Goal: Transaction & Acquisition: Purchase product/service

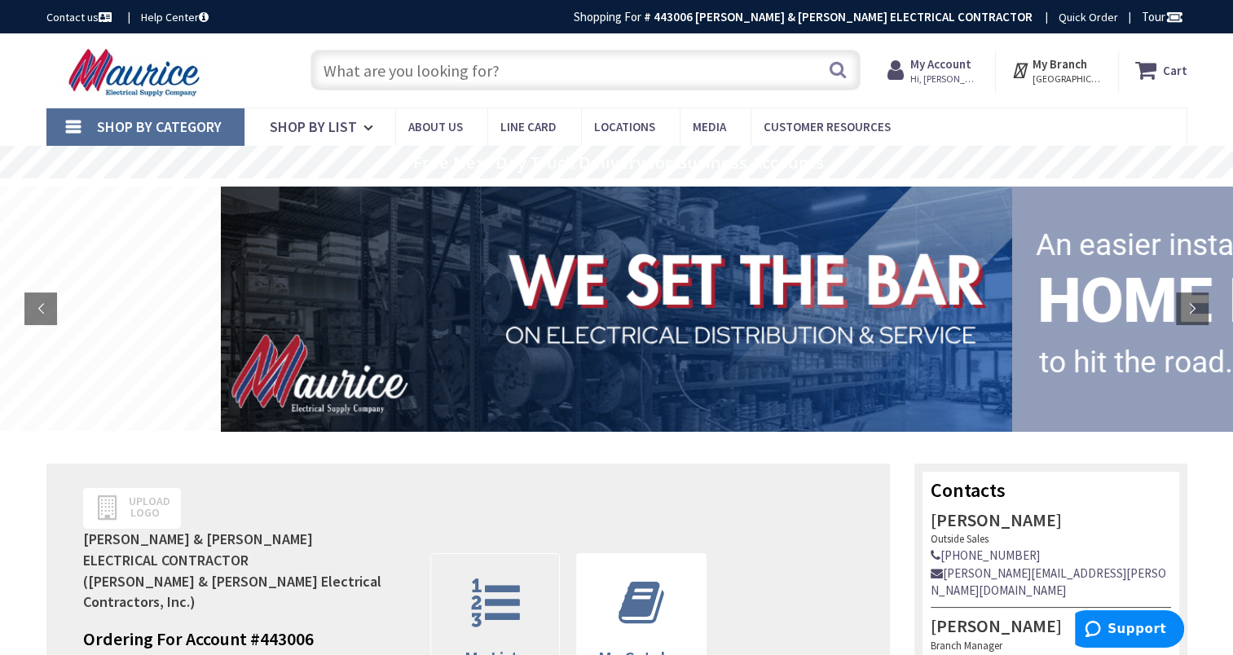
click at [489, 582] on icon at bounding box center [495, 603] width 65 height 49
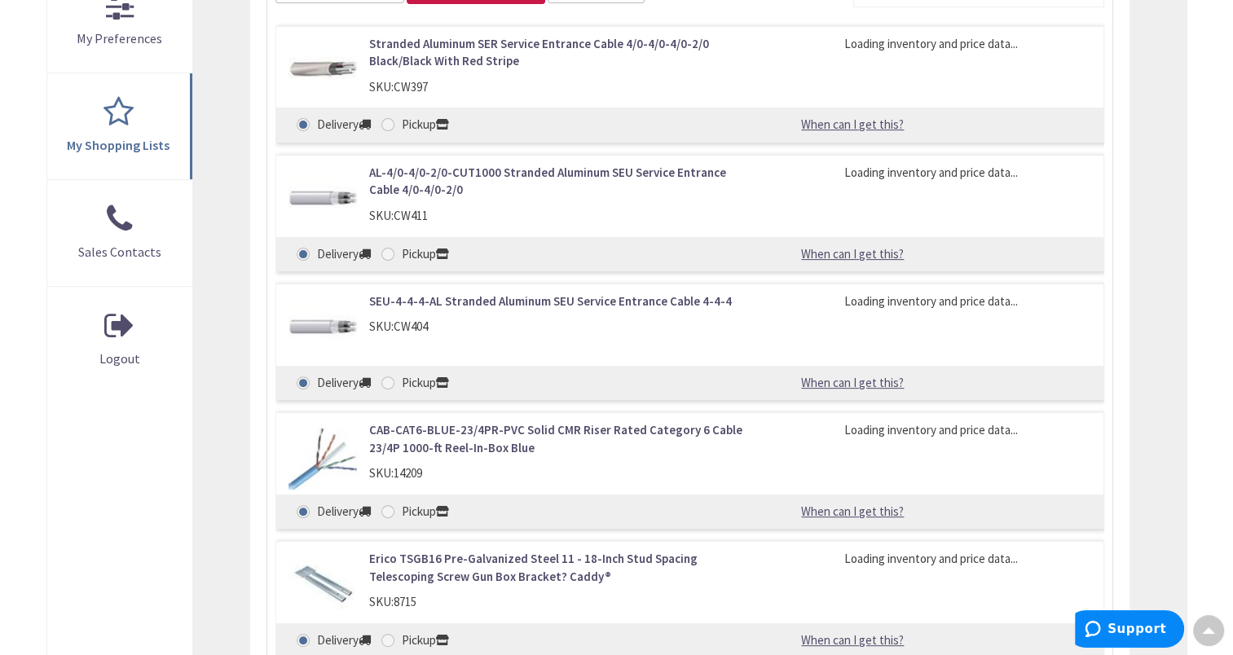
scroll to position [326, 0]
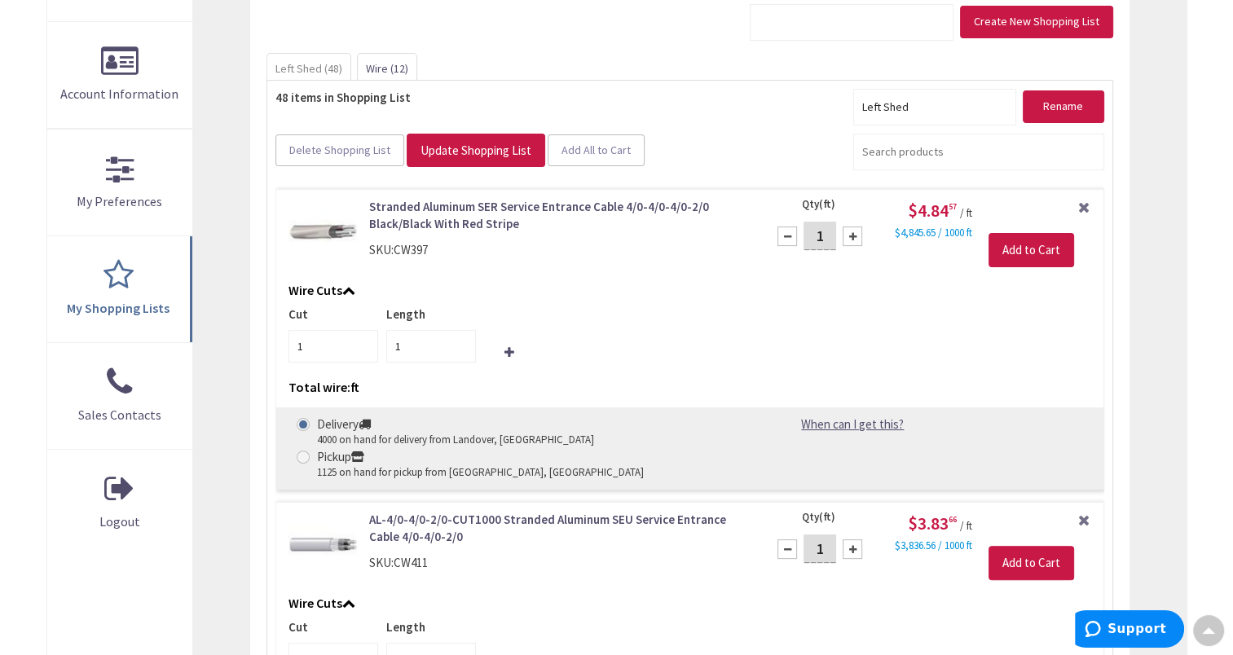
click at [372, 71] on link "Wire (12)" at bounding box center [387, 68] width 59 height 29
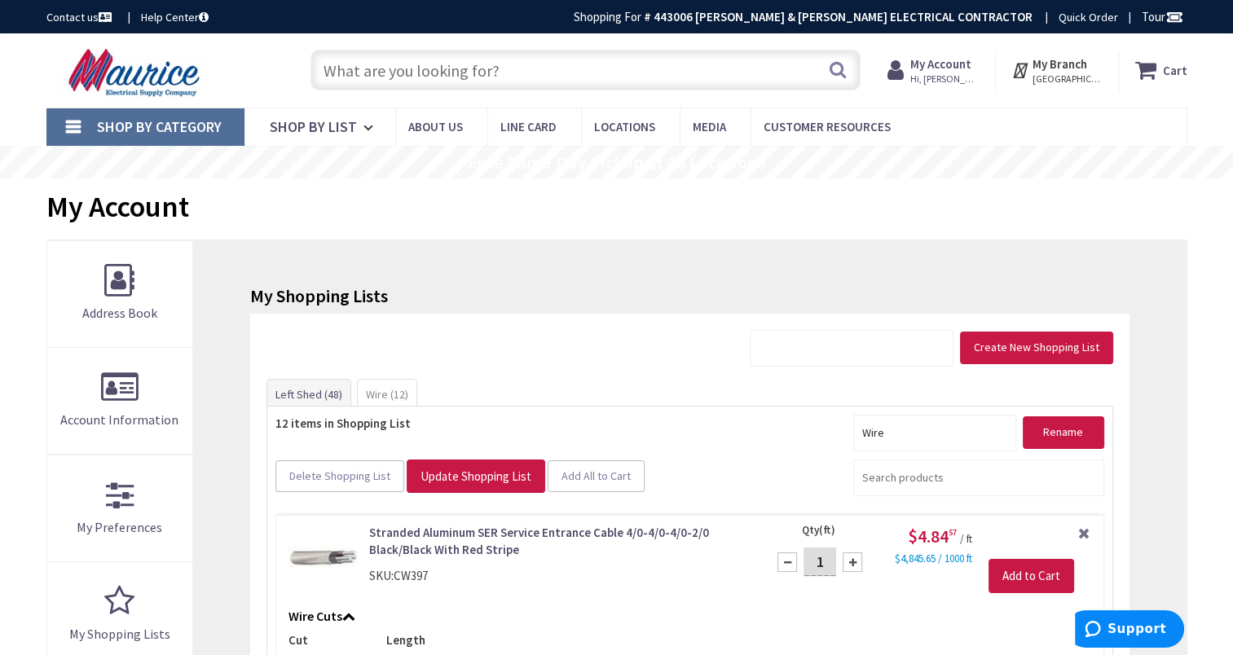
click at [566, 64] on input "text" at bounding box center [586, 70] width 550 height 41
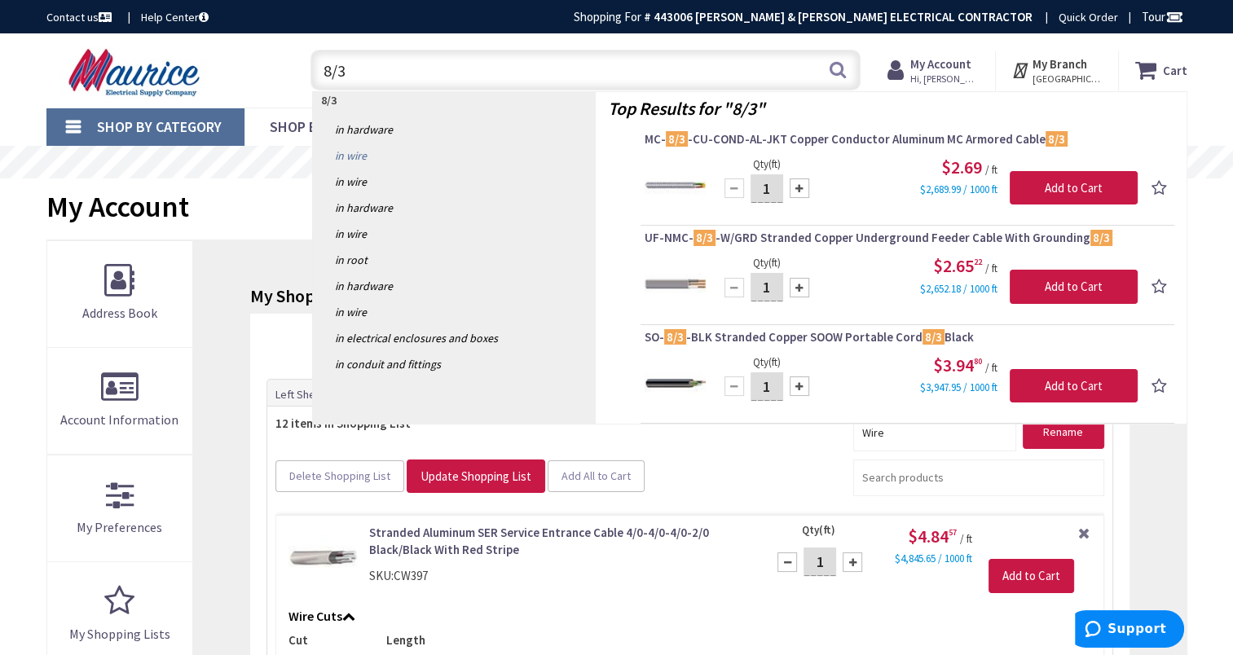
type input "8/3"
click at [361, 157] on link "in Wire" at bounding box center [454, 156] width 283 height 26
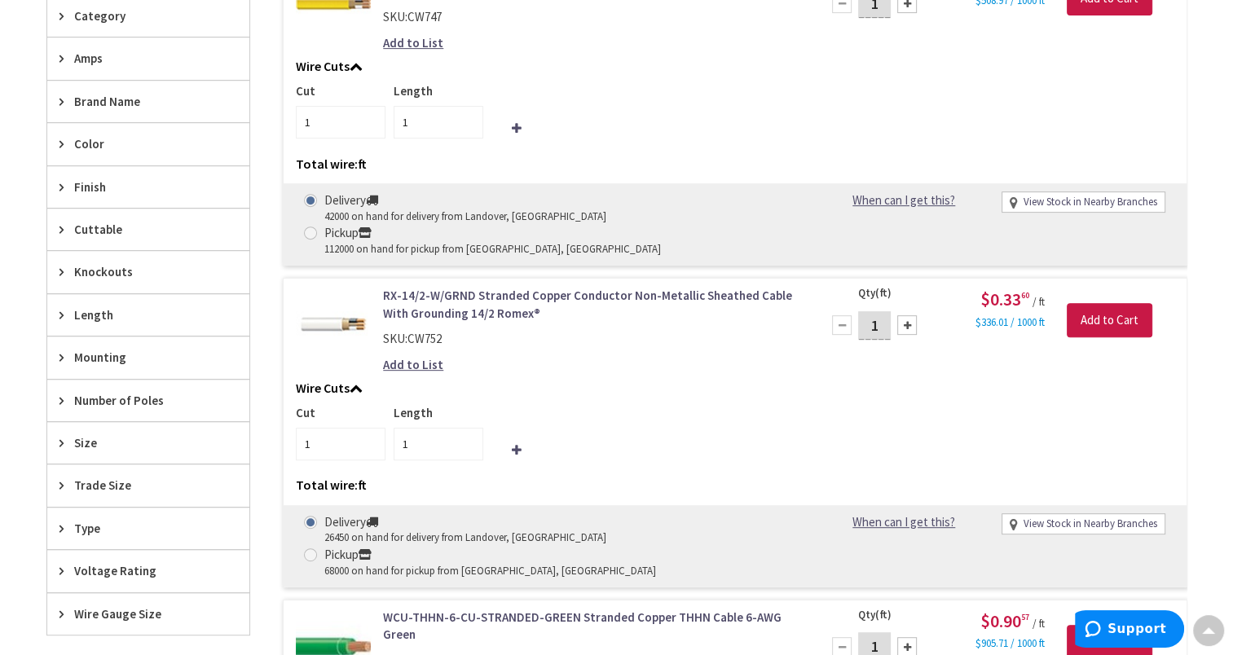
scroll to position [734, 0]
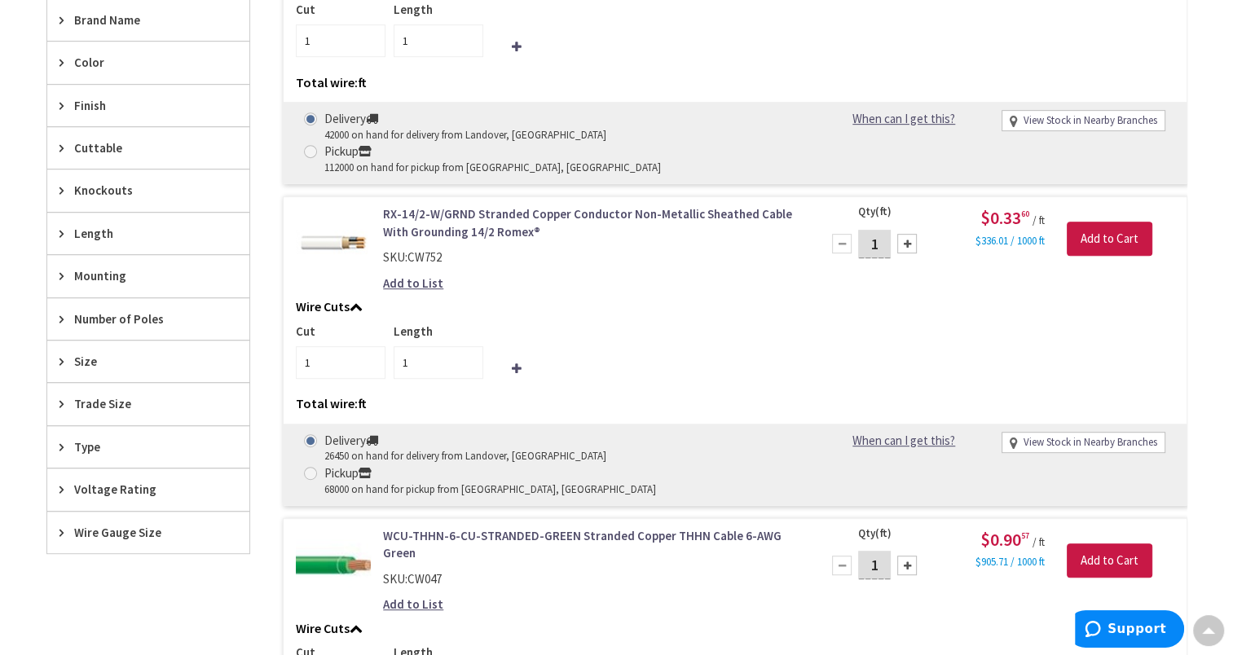
click at [83, 398] on span "Trade Size" at bounding box center [140, 403] width 133 height 17
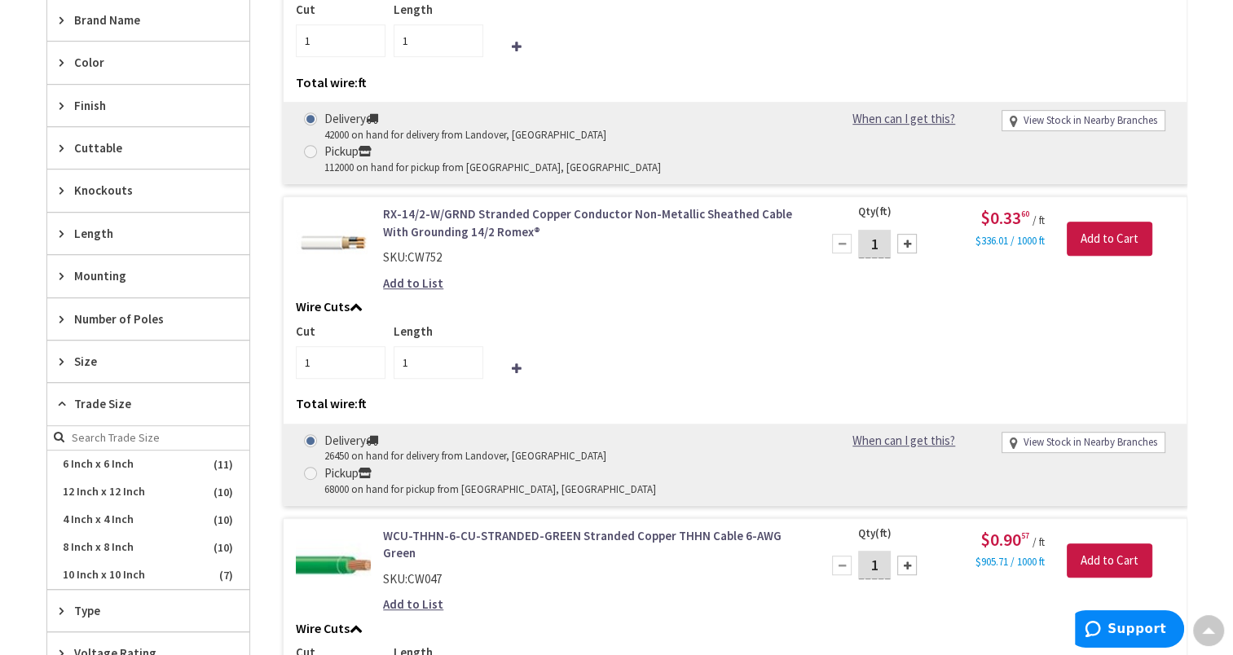
click at [83, 398] on span "Trade Size" at bounding box center [140, 403] width 133 height 17
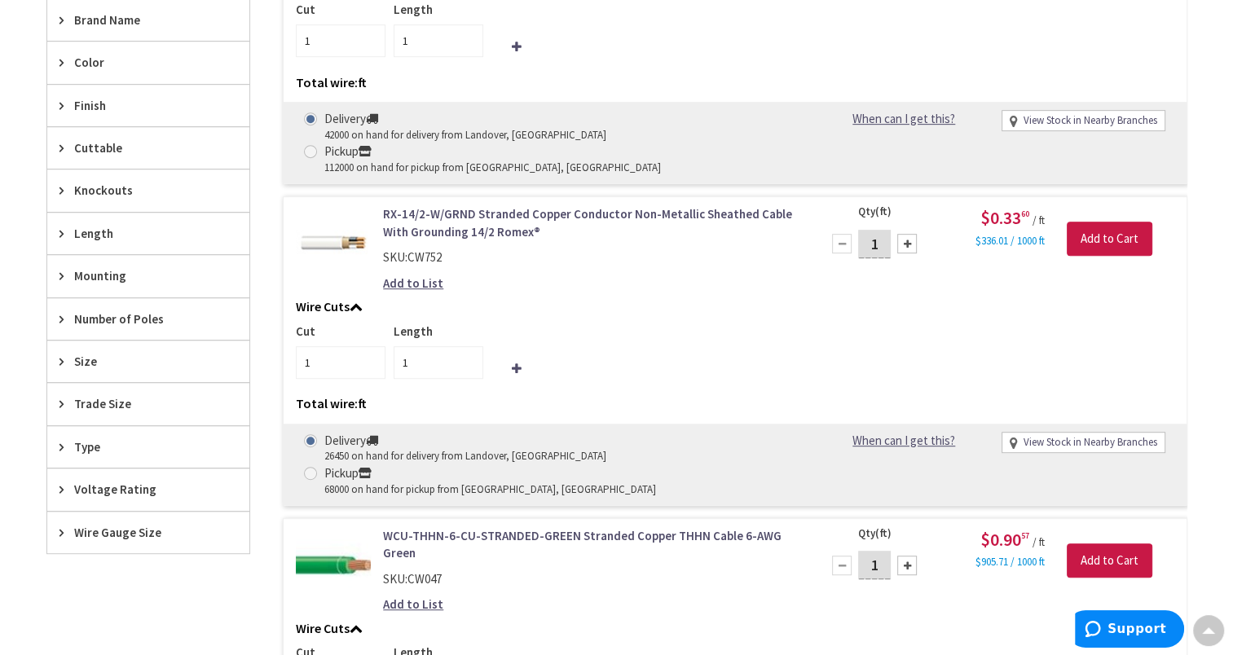
click at [71, 355] on div "Size" at bounding box center [148, 362] width 202 height 42
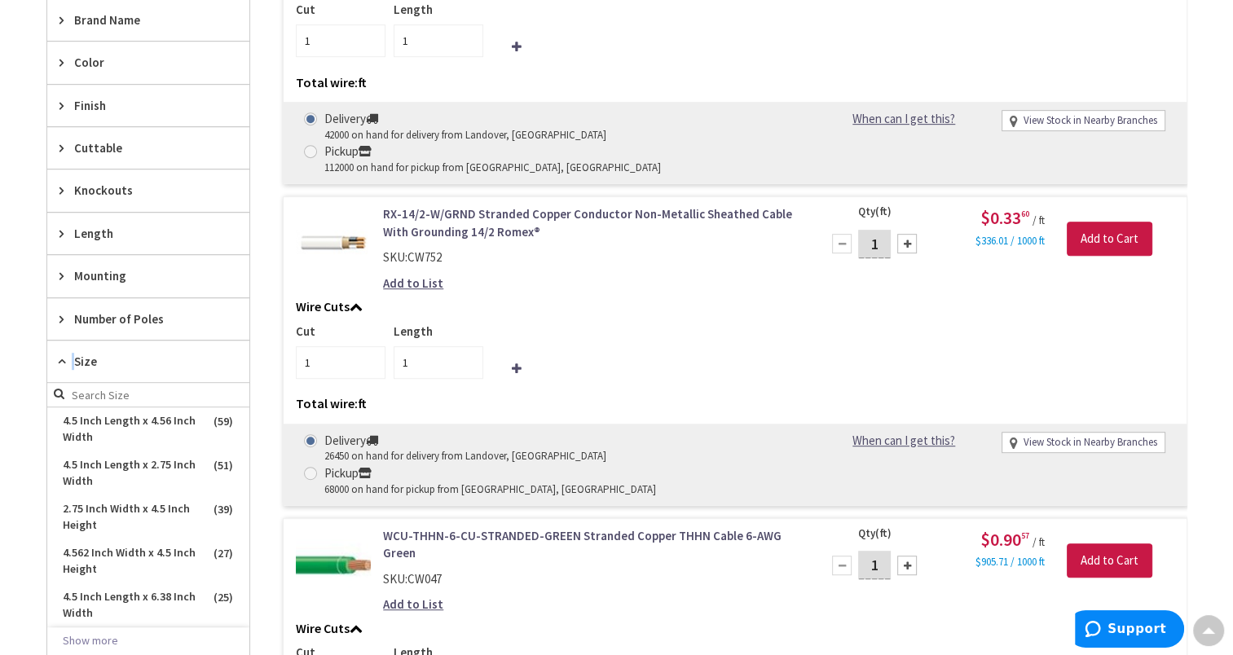
click at [75, 355] on div "Size" at bounding box center [148, 362] width 202 height 42
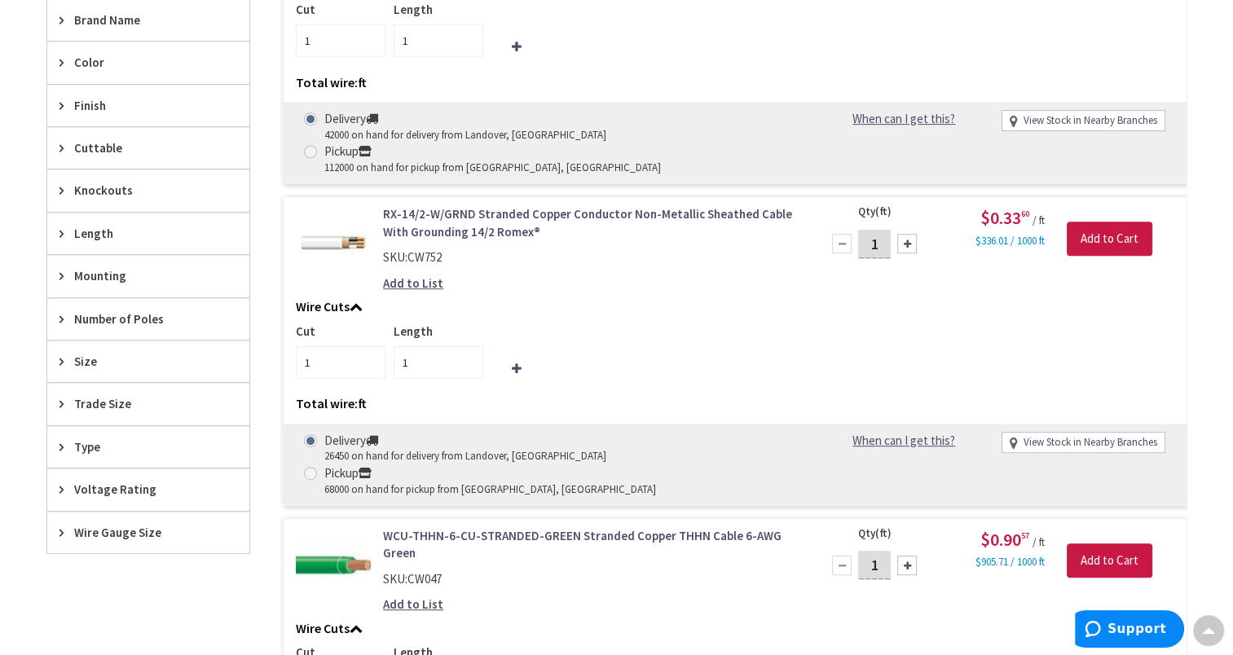
click at [85, 524] on span "Wire Gauge Size" at bounding box center [140, 532] width 133 height 17
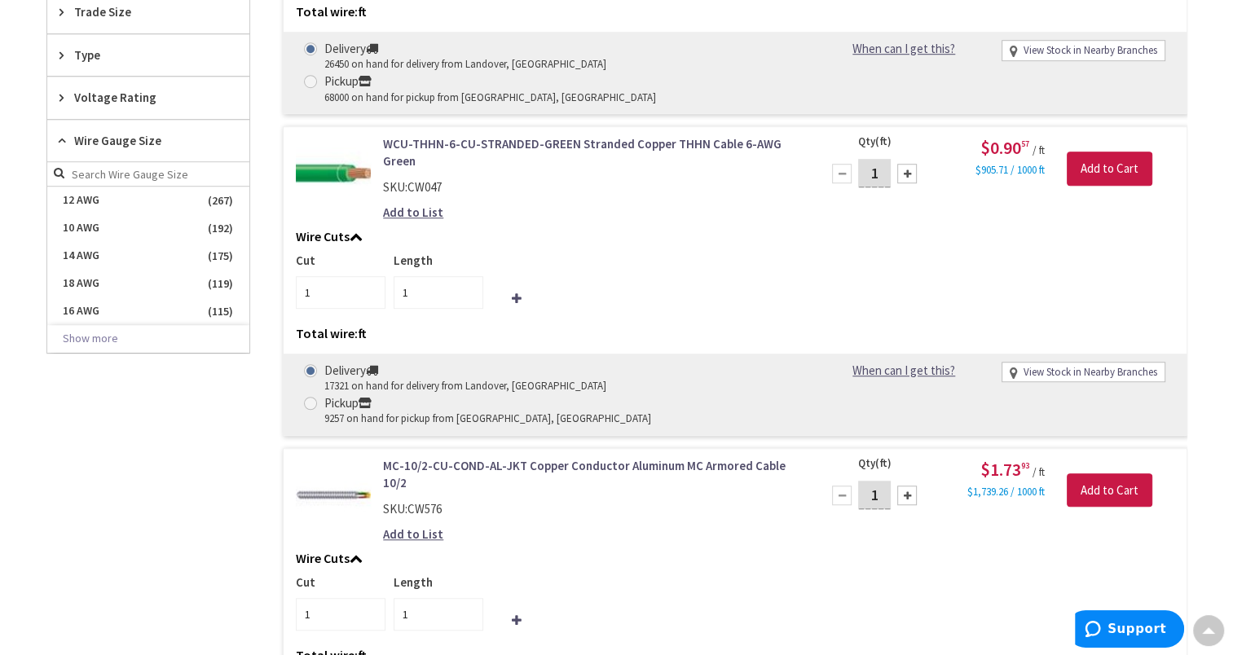
scroll to position [1141, 0]
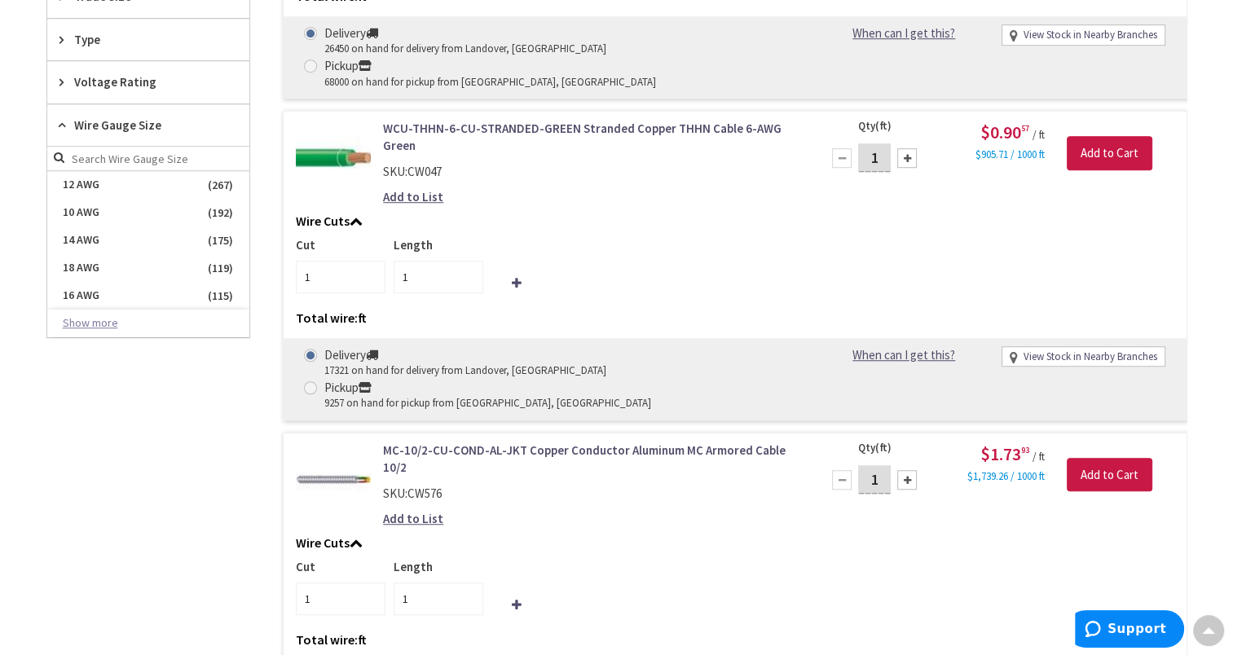
click at [106, 319] on button "Show more" at bounding box center [148, 324] width 202 height 28
click at [93, 319] on span "8 AWG" at bounding box center [148, 324] width 202 height 28
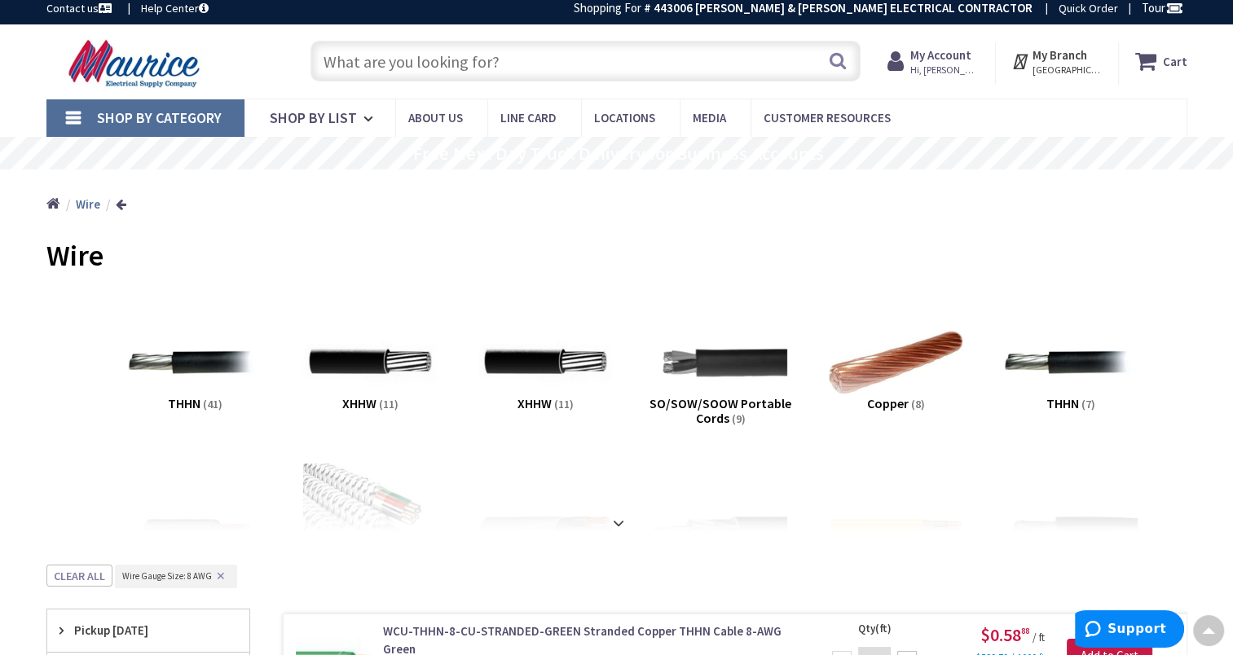
scroll to position [0, 0]
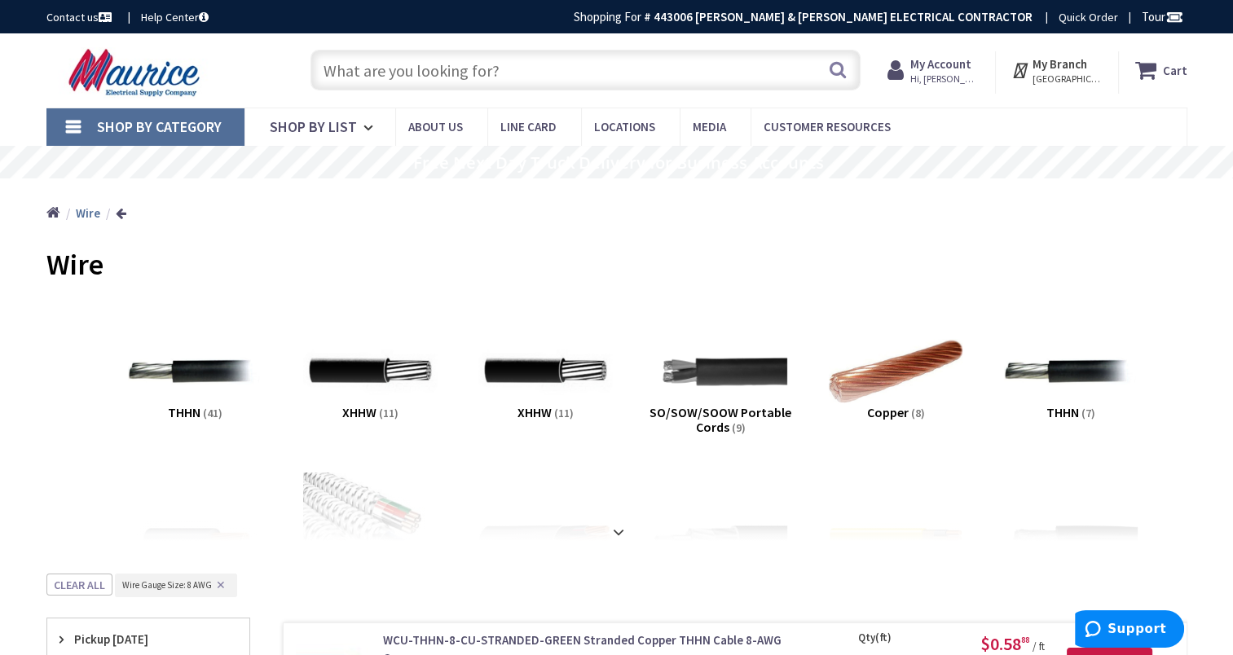
click at [604, 64] on input "text" at bounding box center [586, 70] width 550 height 41
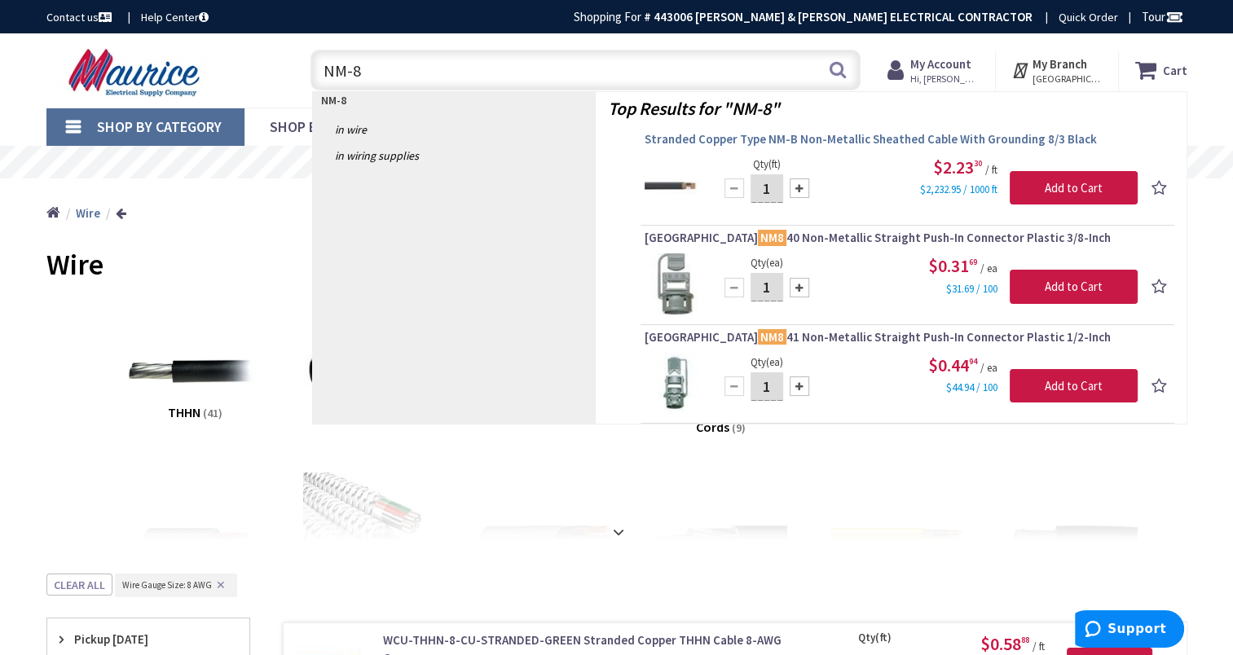
type input "NM-8"
click at [991, 135] on span "Stranded Copper Type NM-B Non-Metallic Sheathed Cable With Grounding 8/3 Black" at bounding box center [908, 139] width 526 height 16
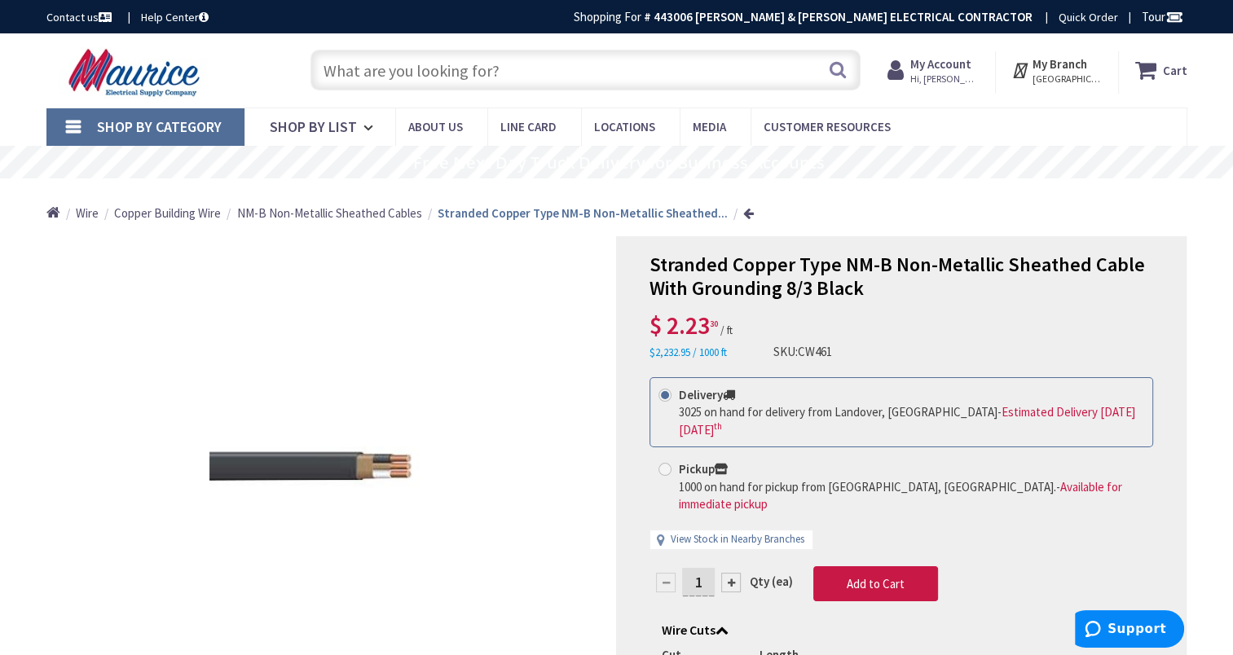
click at [393, 64] on input "text" at bounding box center [586, 70] width 550 height 41
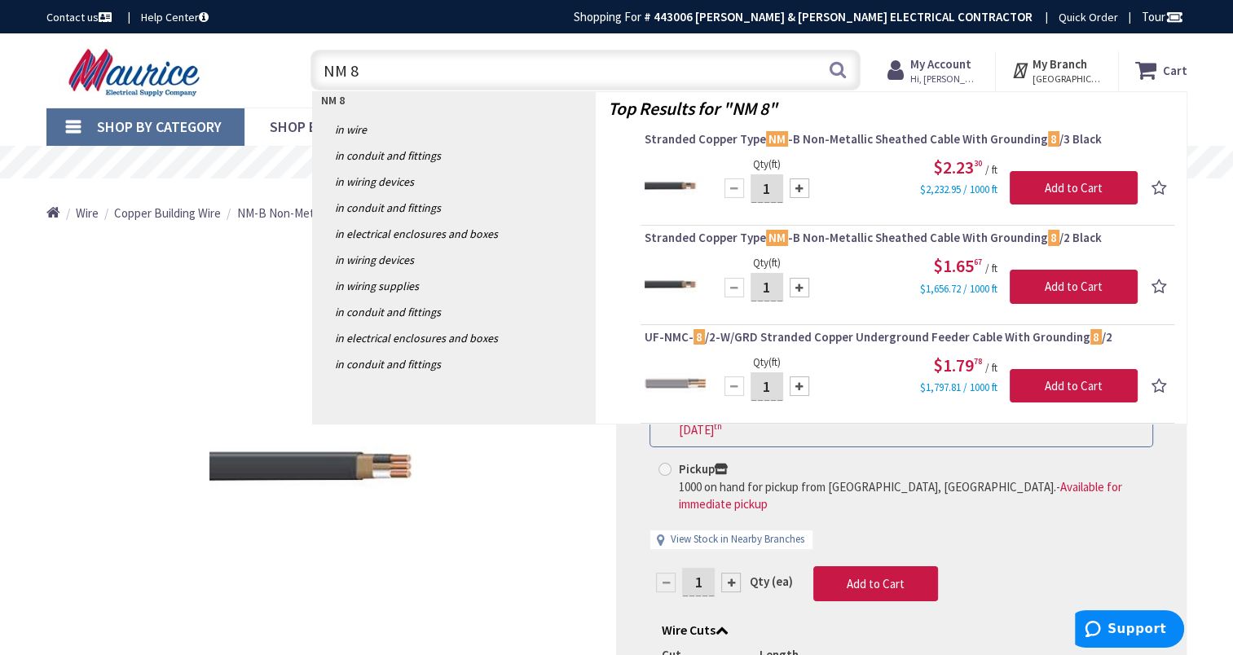
drag, startPoint x: 440, startPoint y: 83, endPoint x: 277, endPoint y: 81, distance: 163.1
click at [277, 81] on div "Toggle Nav NM 8 NM 8 Search Cart My Cart Close" at bounding box center [617, 70] width 1166 height 55
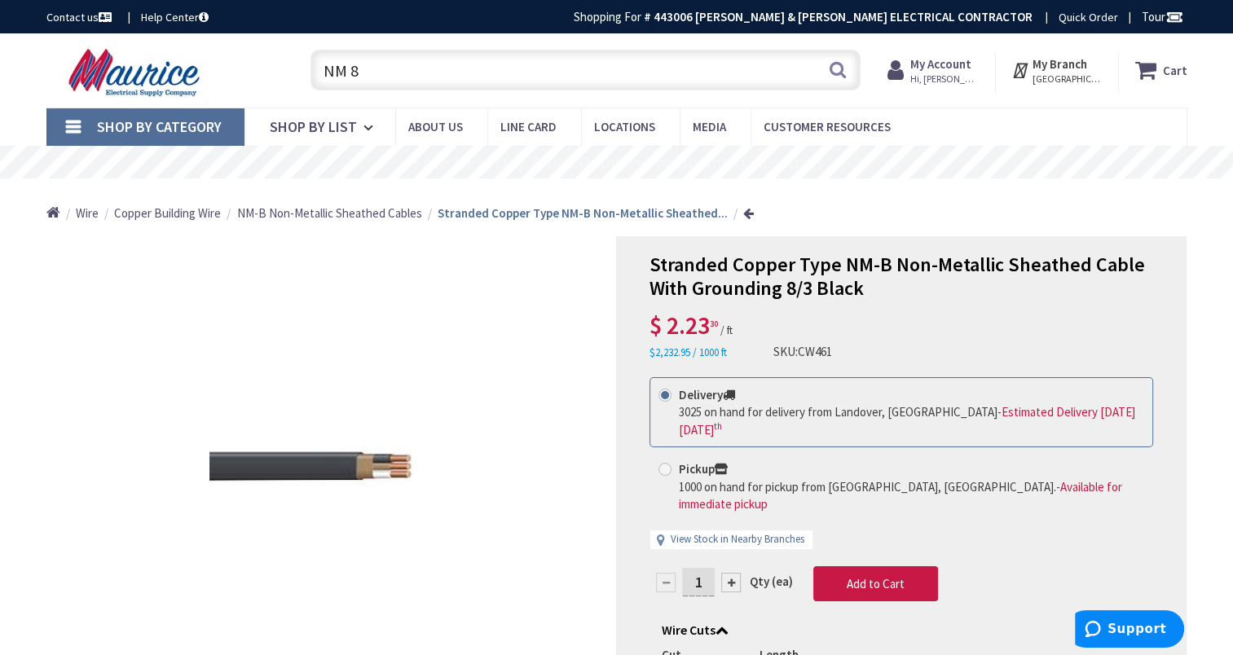
paste input "GSE-710 4/0 STAPLES"
type input "GSE-710 4/0 STAPLES"
click at [848, 70] on button "Search" at bounding box center [837, 69] width 21 height 37
click at [833, 73] on button "Search" at bounding box center [837, 69] width 21 height 37
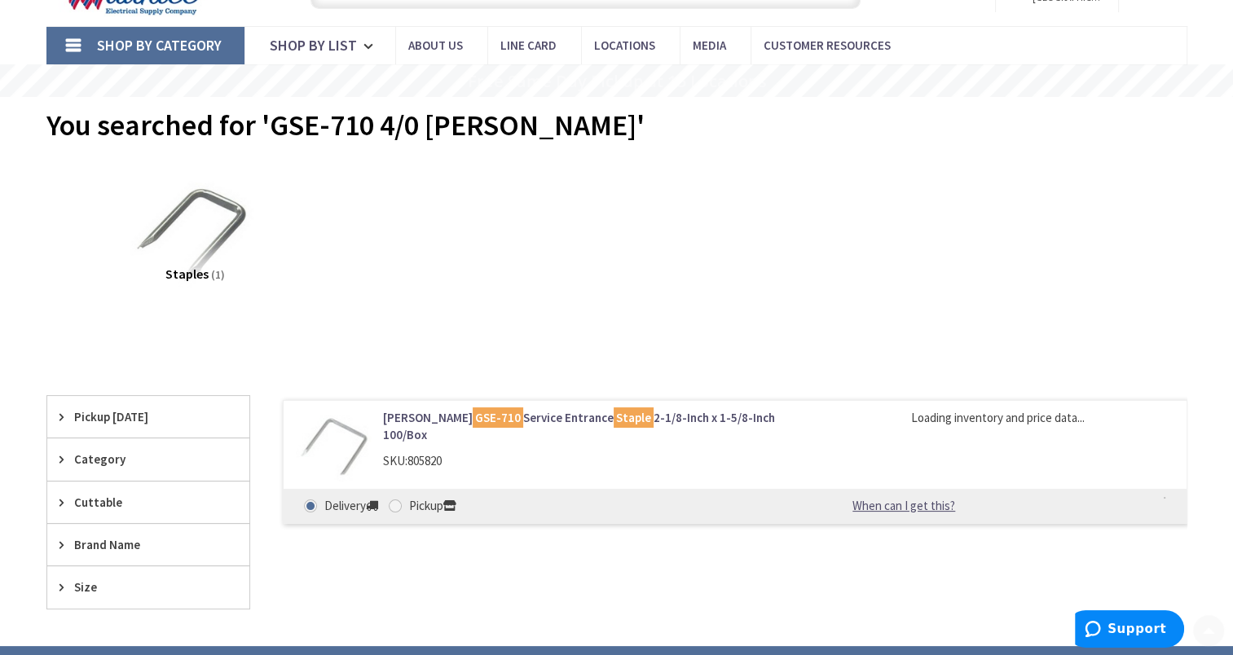
scroll to position [163, 0]
